Goal: Task Accomplishment & Management: Use online tool/utility

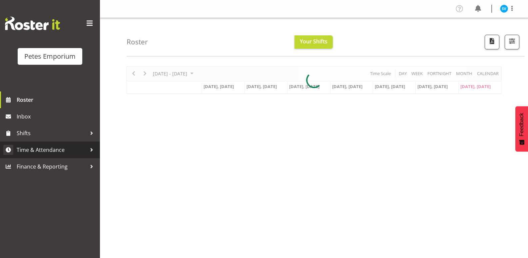
click at [62, 151] on span "Time & Attendance" at bounding box center [52, 150] width 70 height 10
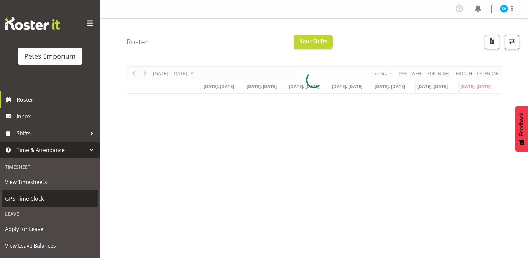
click at [49, 200] on span "GPS Time Clock" at bounding box center [50, 198] width 90 height 10
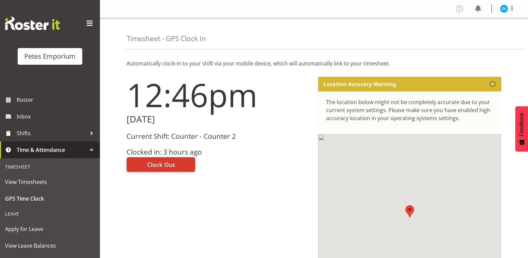
click at [167, 148] on h3 "Clocked in: 3 hours ago" at bounding box center [219, 152] width 184 height 8
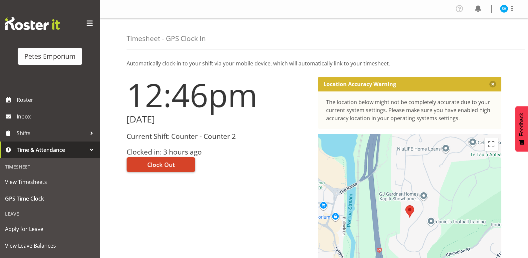
click at [180, 165] on button "Clock Out" at bounding box center [161, 164] width 69 height 15
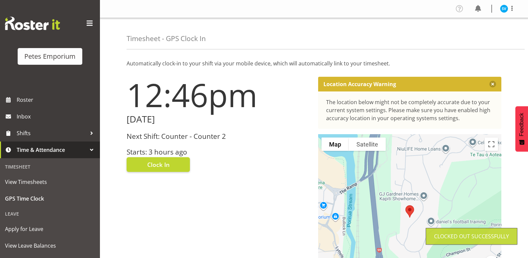
click at [500, 6] on figure at bounding box center [504, 9] width 8 height 8
click at [496, 40] on link "Log Out" at bounding box center [484, 35] width 64 height 12
